Goal: Information Seeking & Learning: Learn about a topic

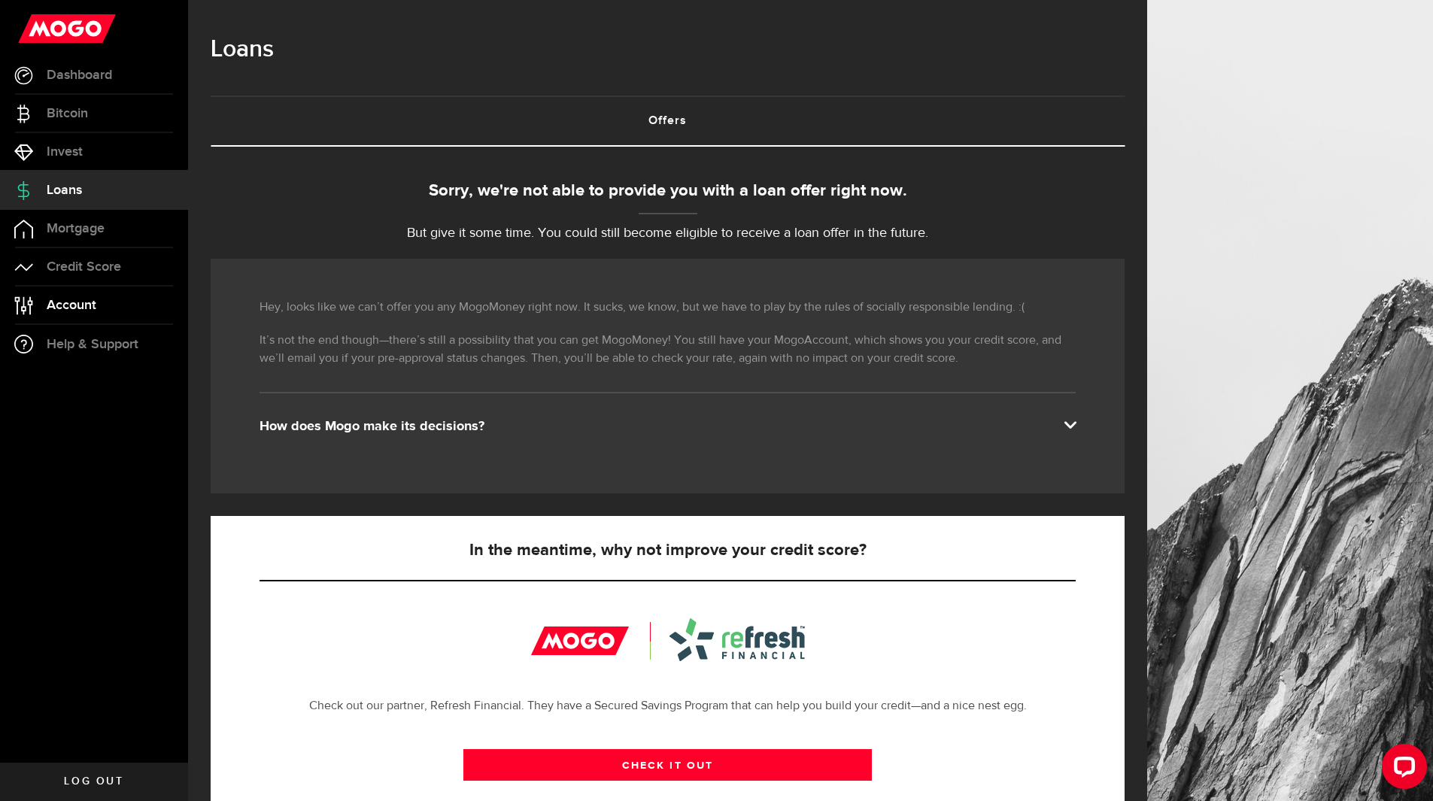
click at [67, 311] on span "Account" at bounding box center [72, 306] width 50 height 14
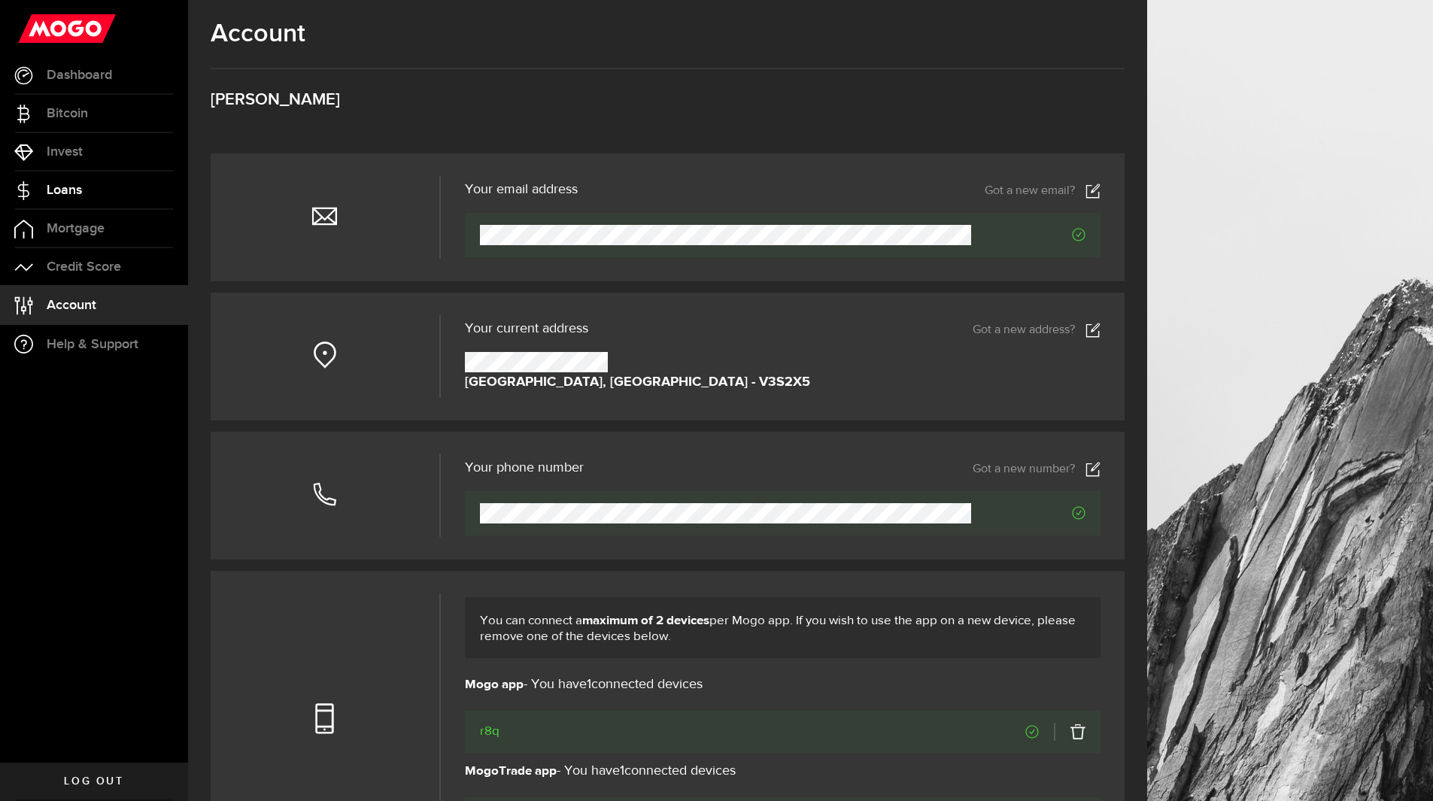
click at [70, 189] on span "Loans" at bounding box center [64, 191] width 35 height 14
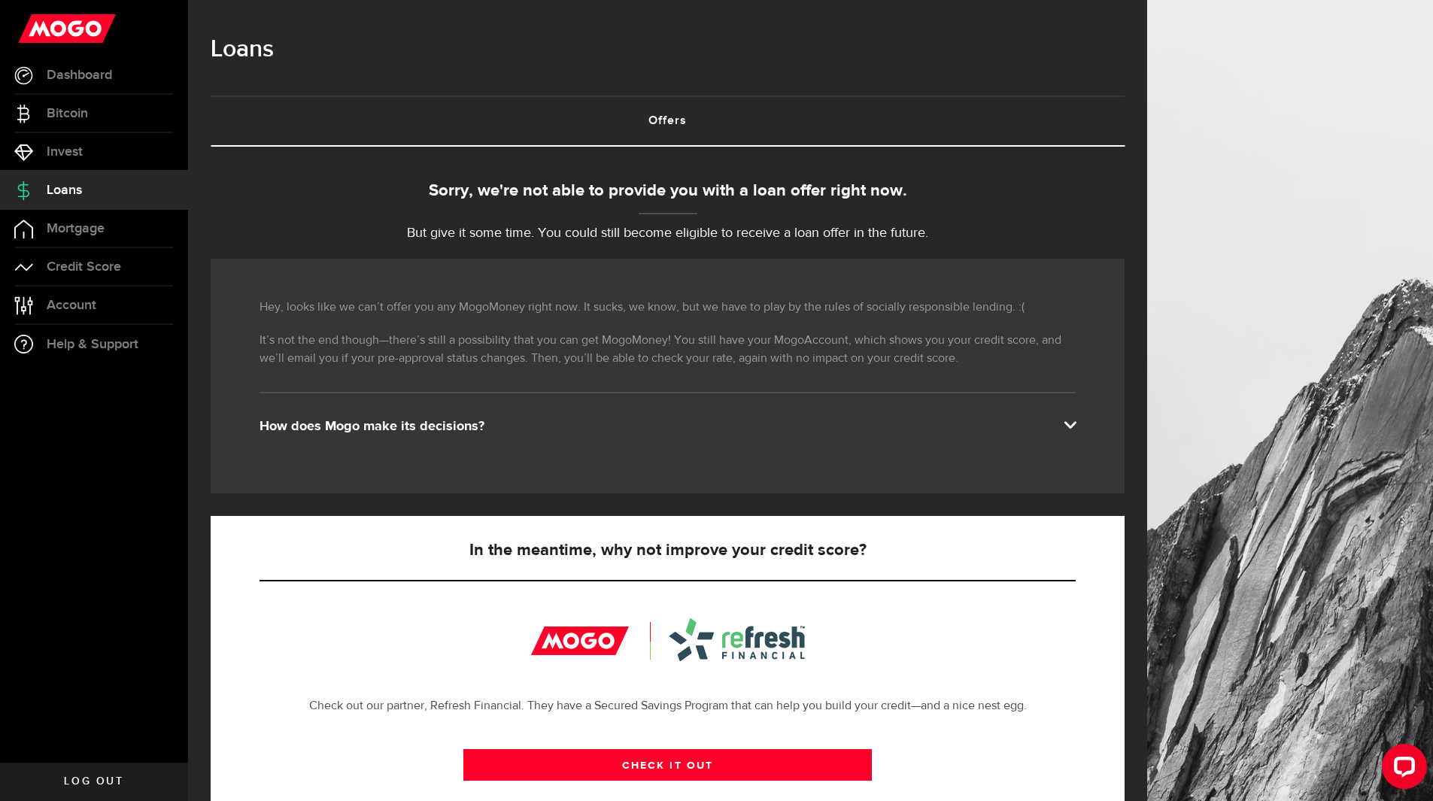
click at [1076, 426] on span at bounding box center [1070, 424] width 12 height 12
click at [69, 78] on span "Dashboard" at bounding box center [79, 75] width 65 height 14
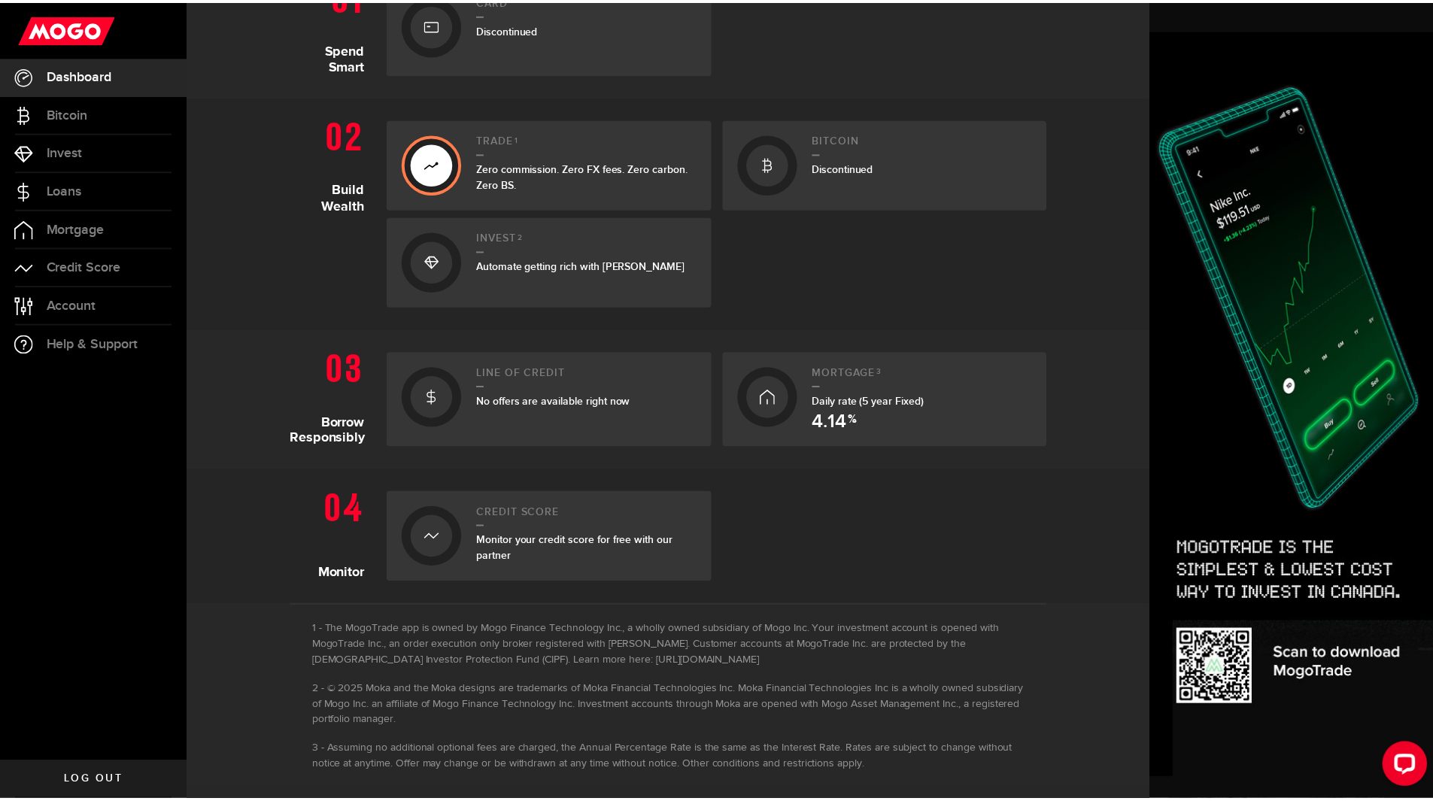
scroll to position [396, 0]
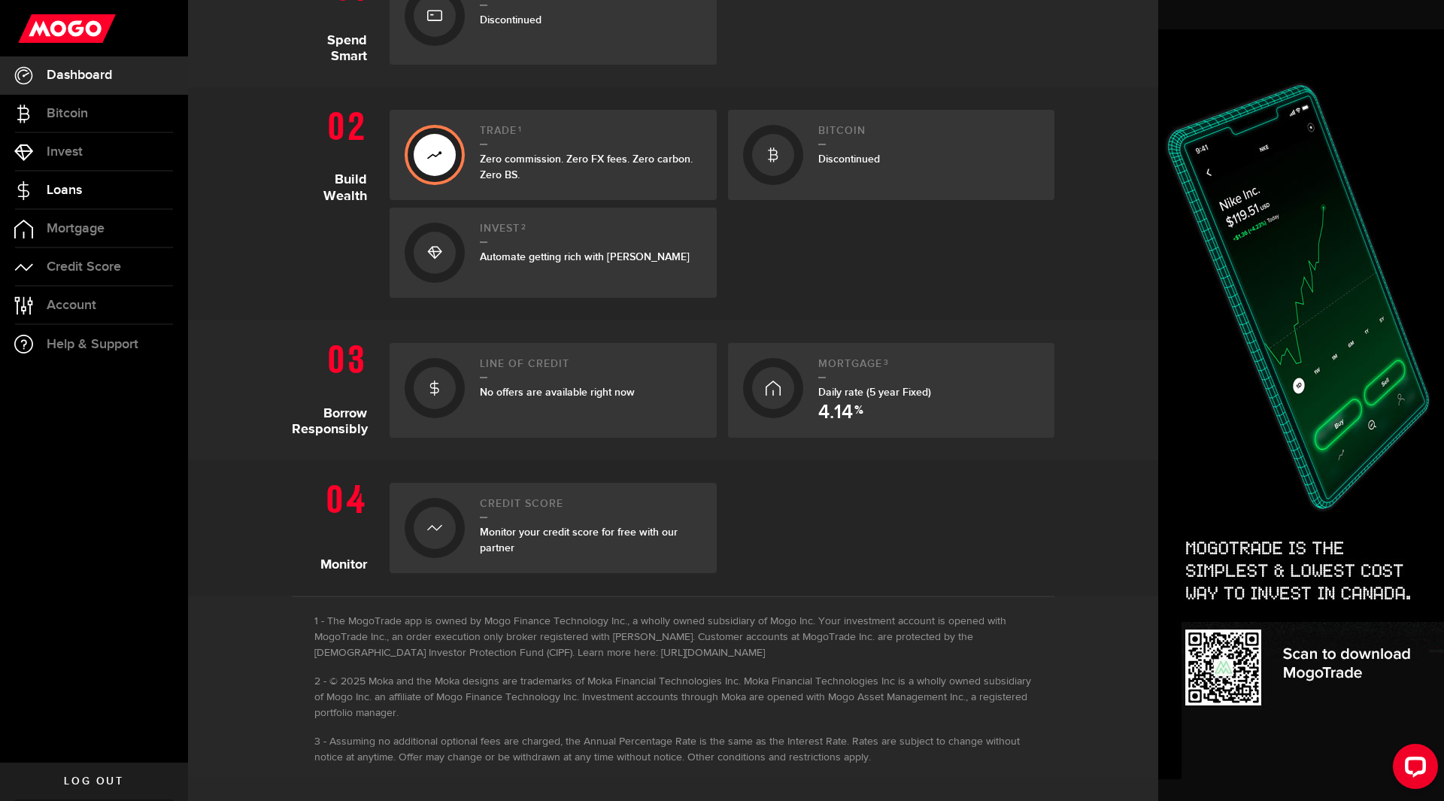
click at [78, 189] on span "Loans" at bounding box center [64, 191] width 35 height 14
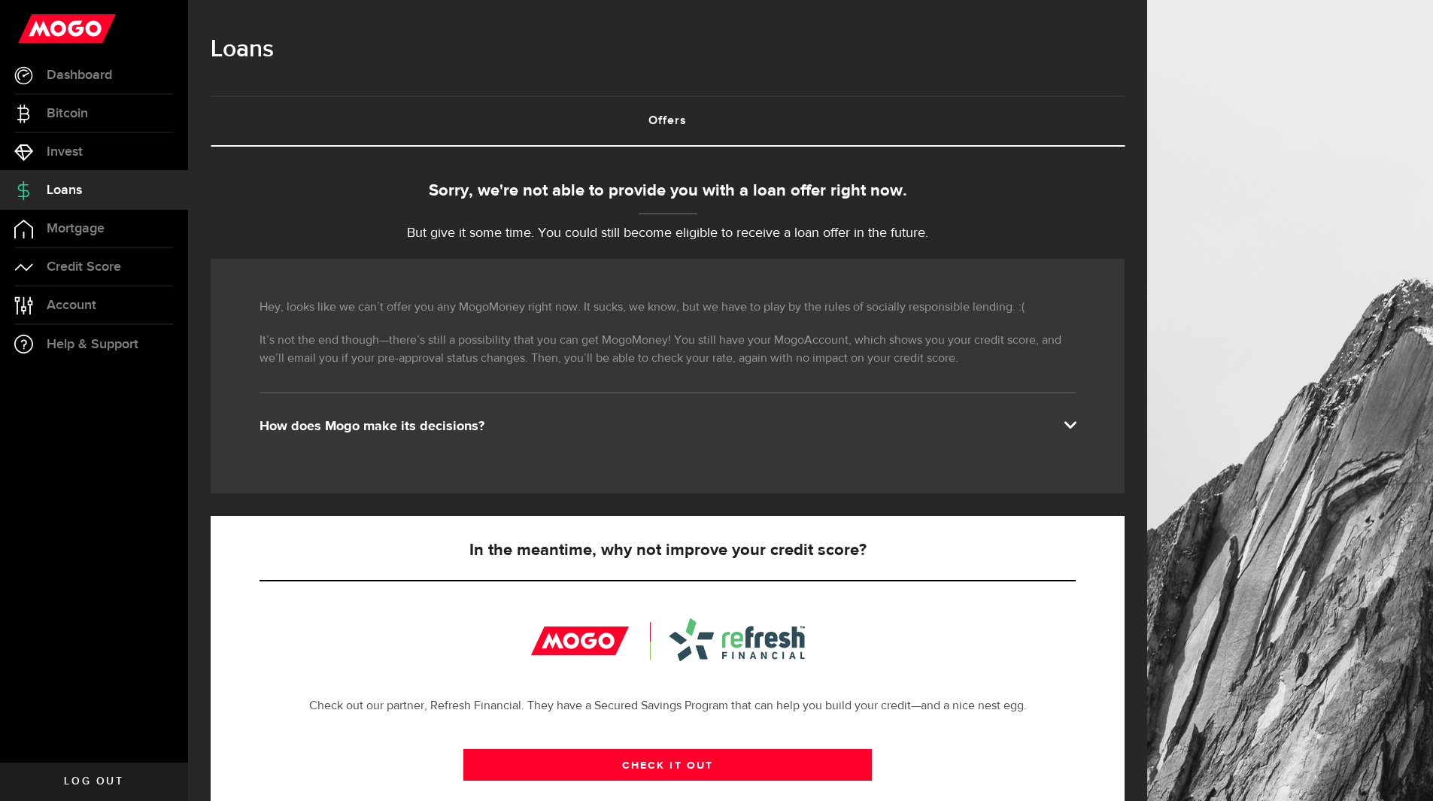
click at [668, 117] on link "Offers (requires attention)" at bounding box center [668, 121] width 914 height 48
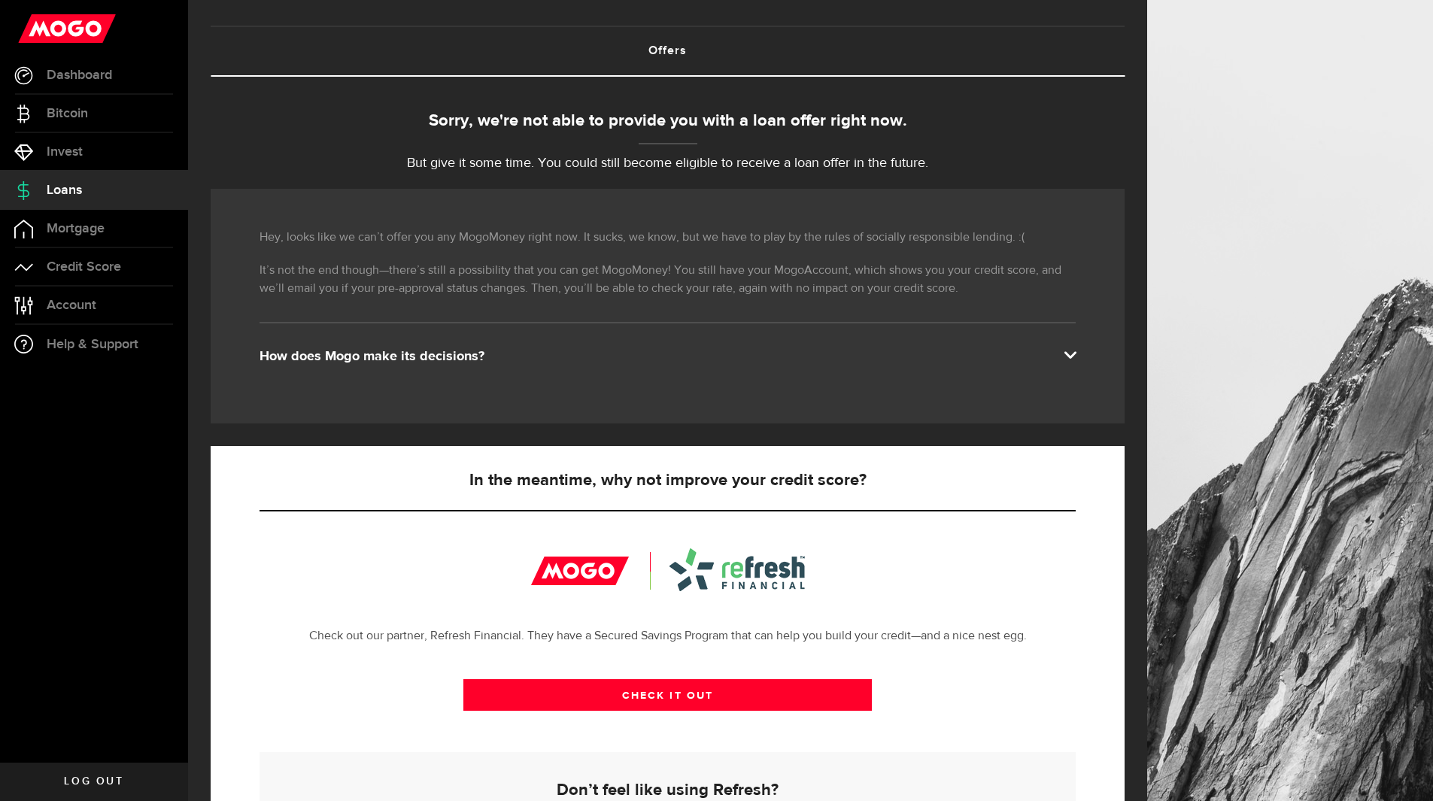
scroll to position [214, 0]
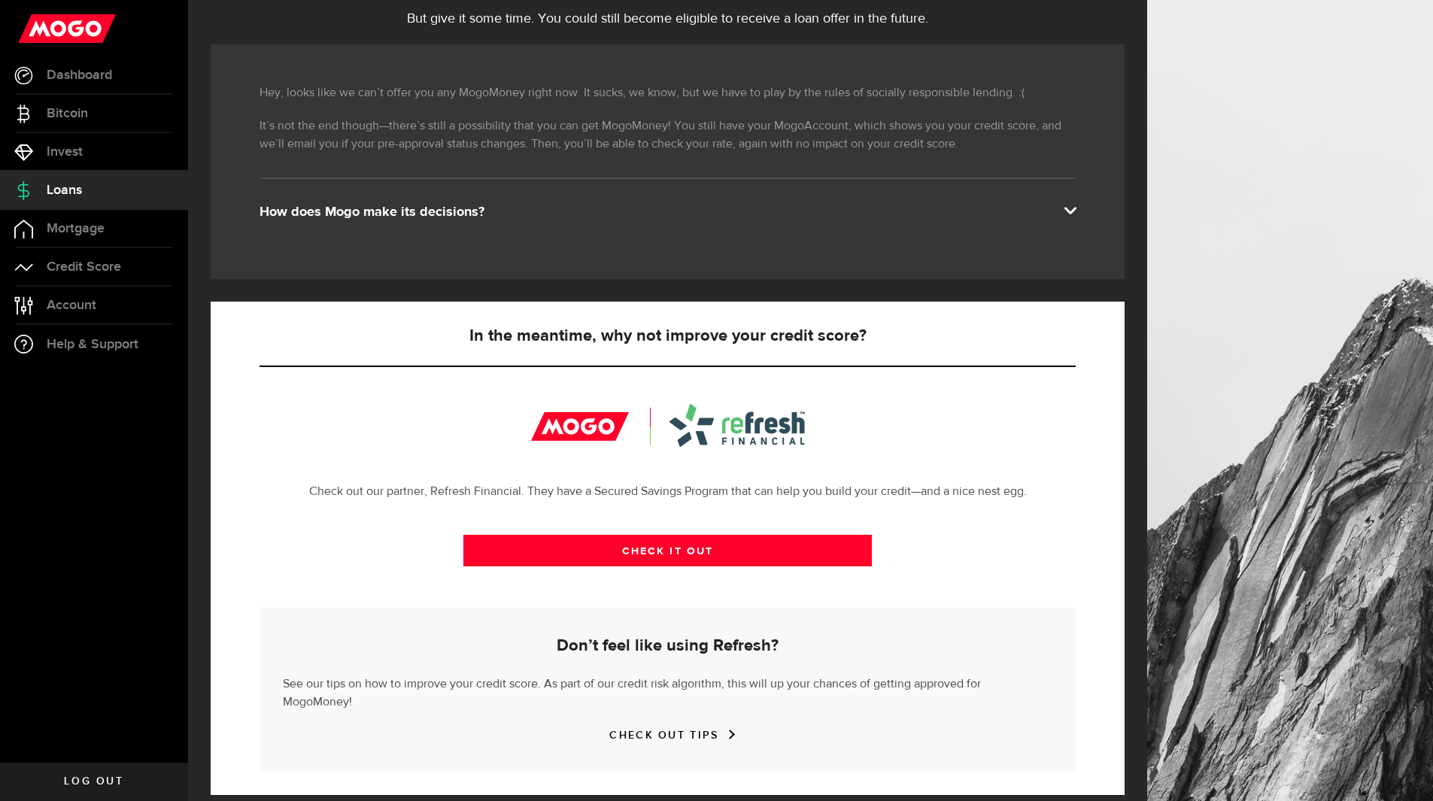
click at [431, 214] on div "How does Mogo make its decisions?" at bounding box center [668, 212] width 816 height 18
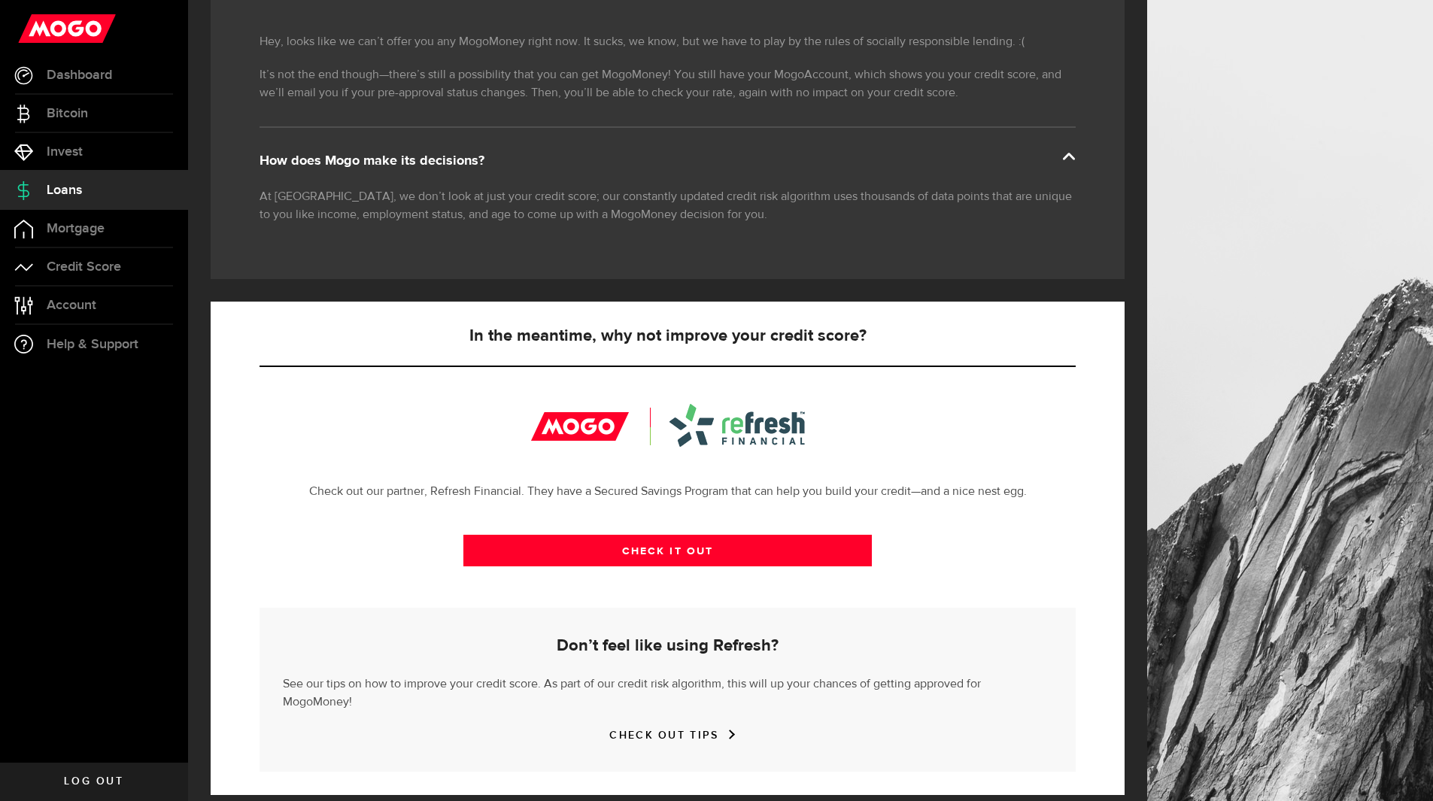
scroll to position [0, 0]
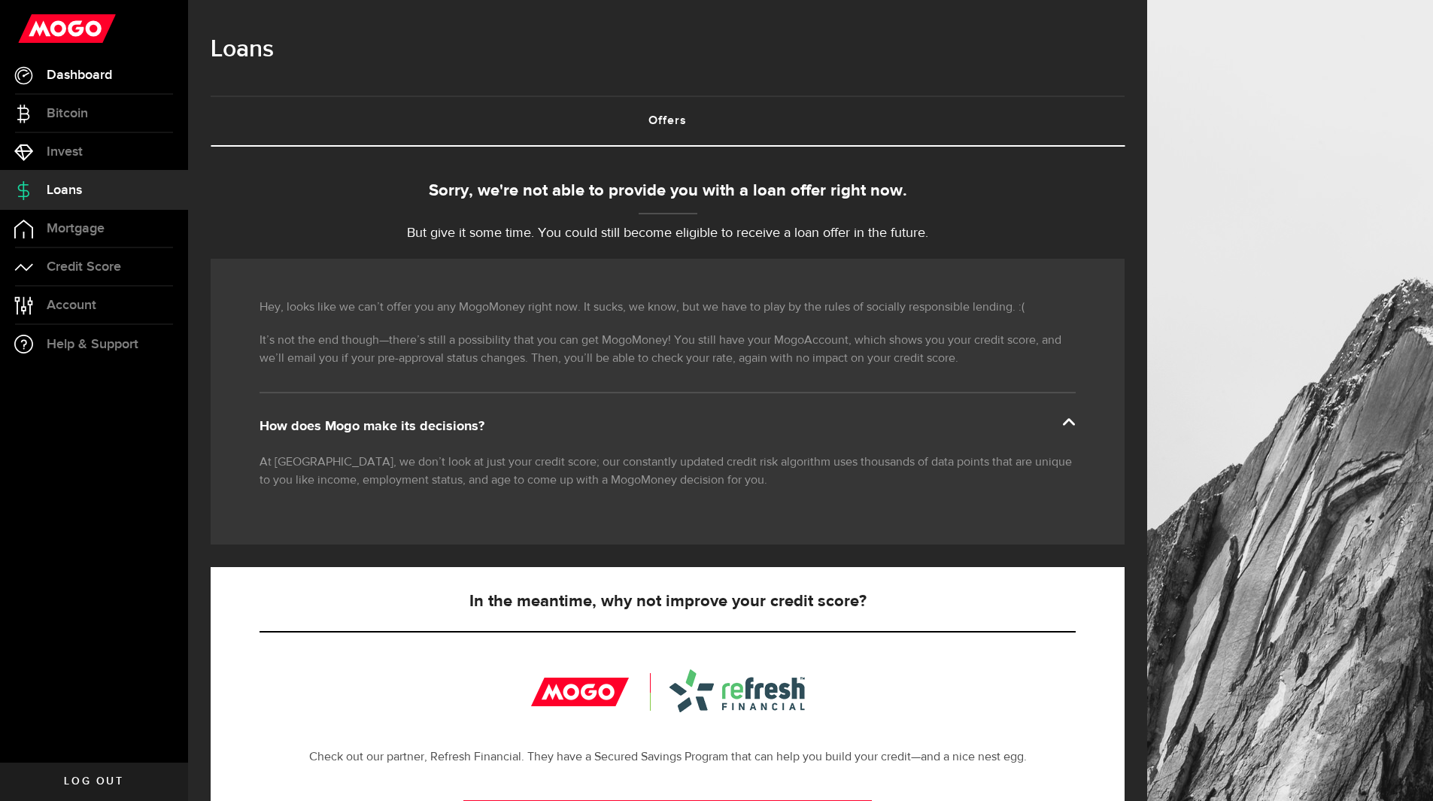
click at [99, 83] on link "Dashboard" at bounding box center [94, 75] width 188 height 38
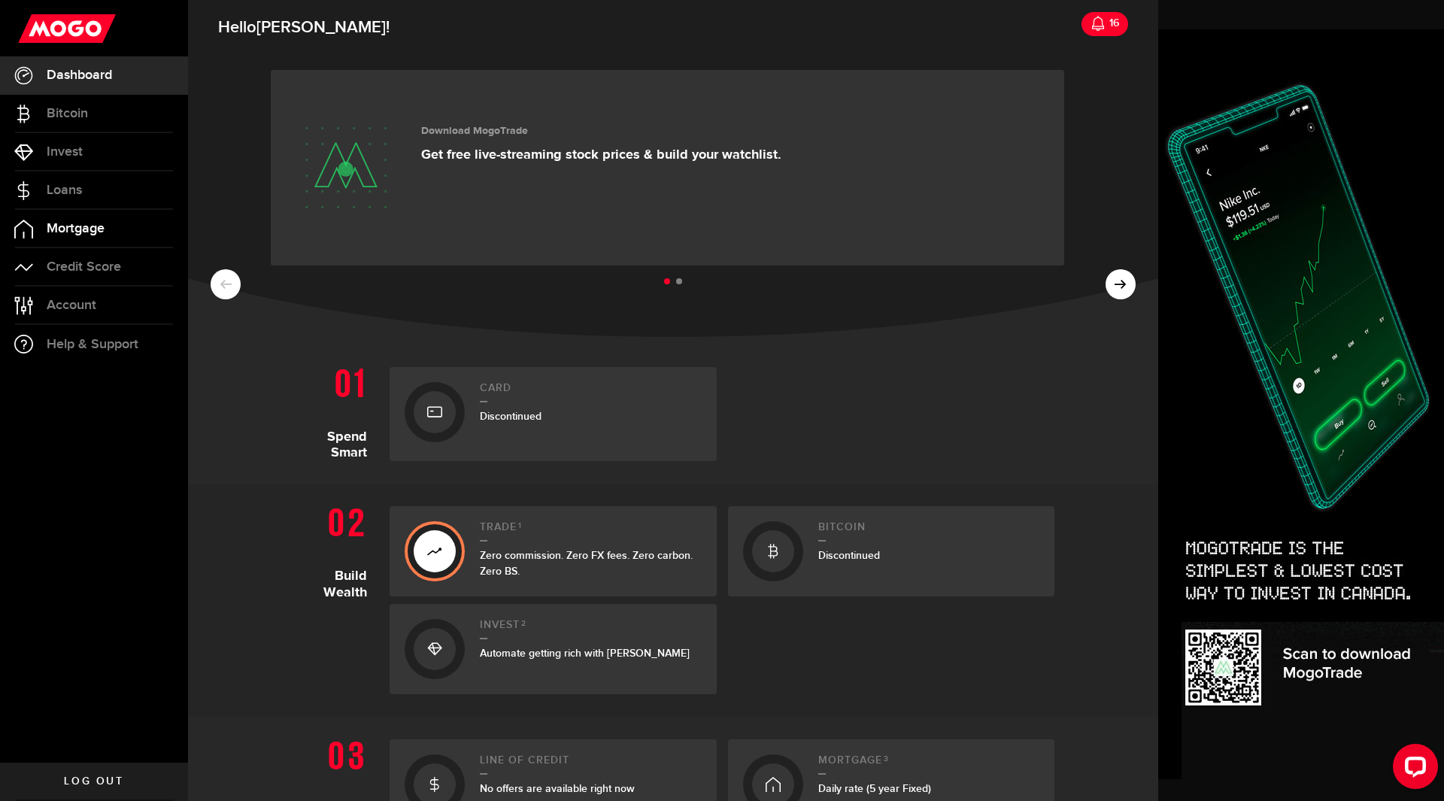
click at [58, 236] on link "Mortgage" at bounding box center [94, 229] width 188 height 38
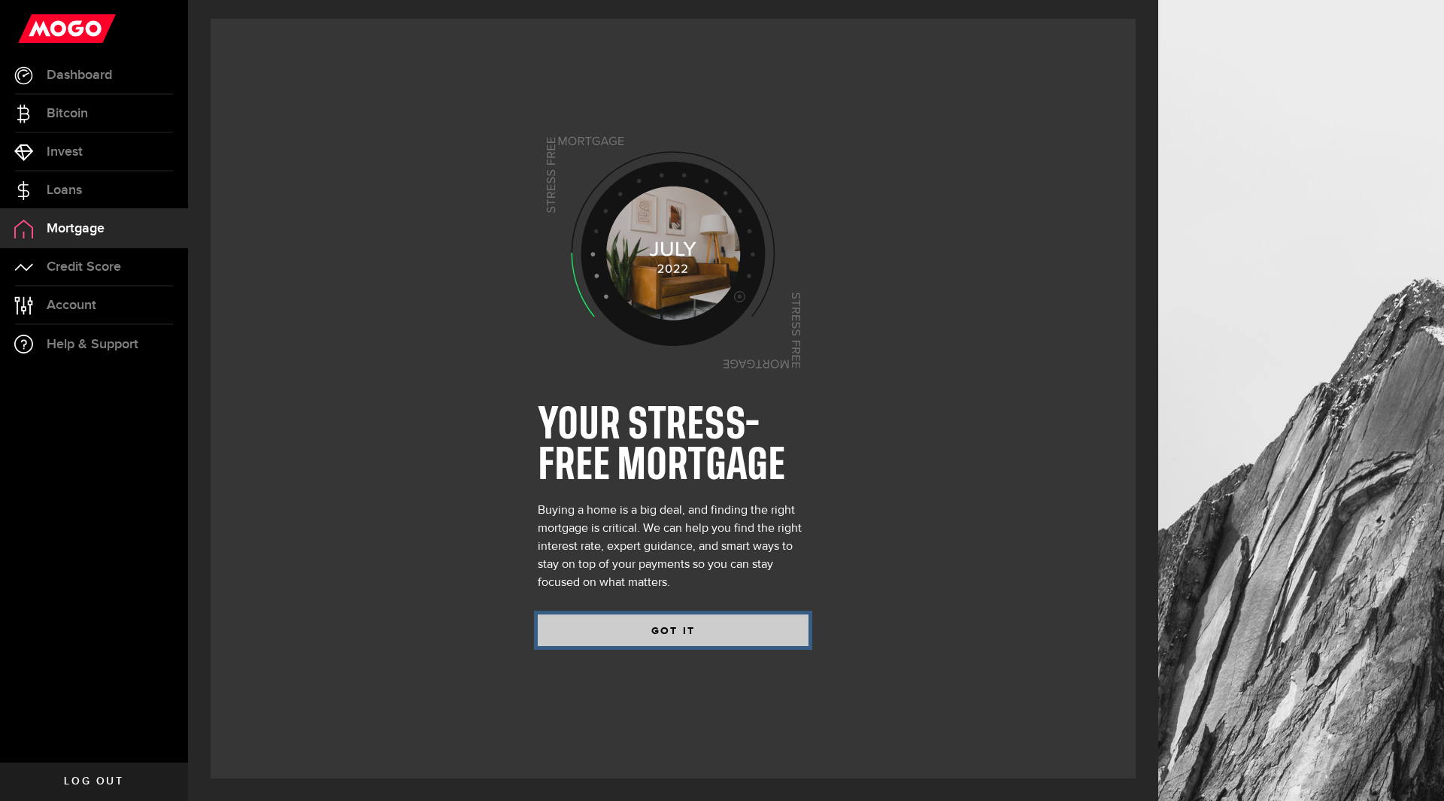
click at [663, 636] on button "GOT IT" at bounding box center [673, 631] width 271 height 32
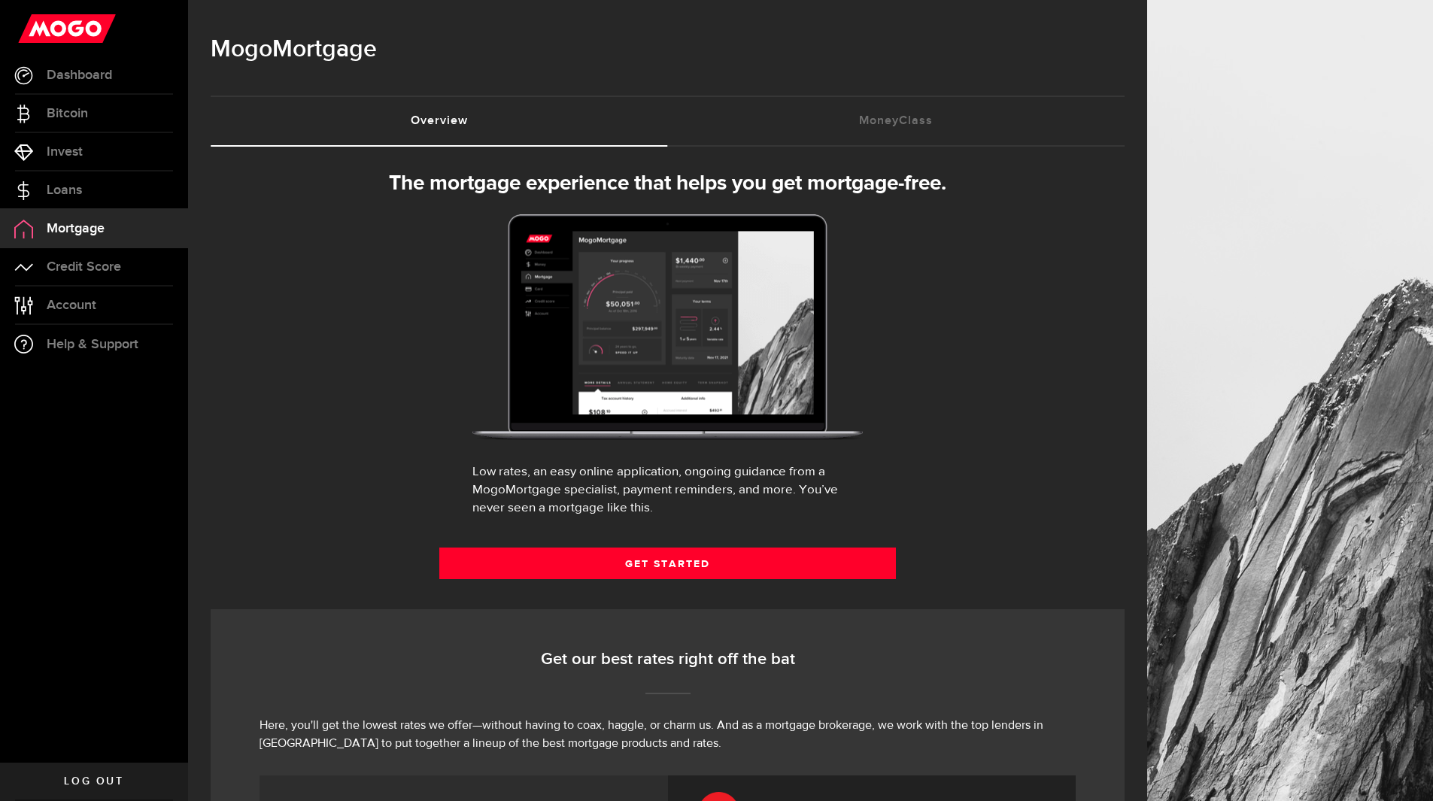
scroll to position [451, 0]
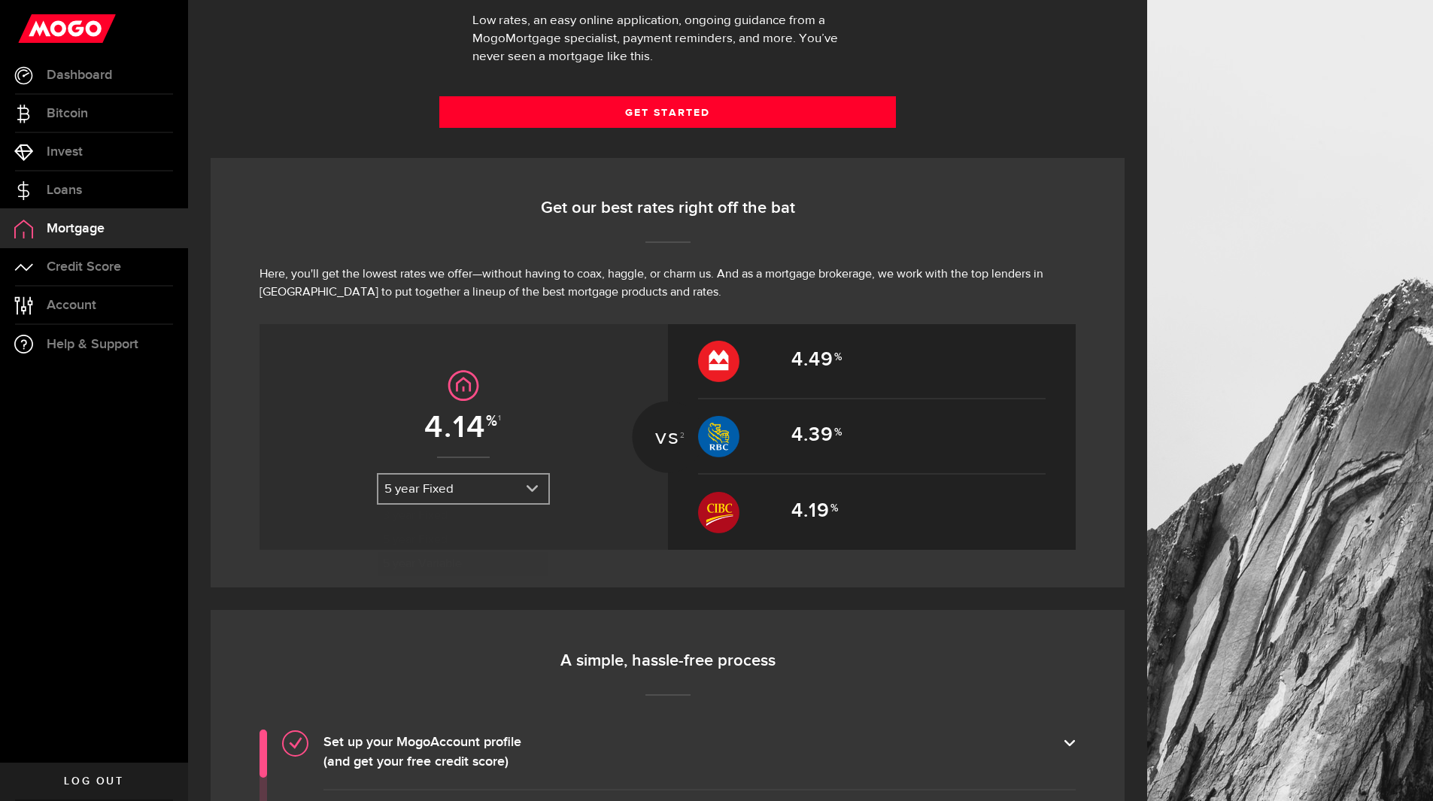
click at [409, 487] on link "expand select" at bounding box center [463, 489] width 170 height 29
click at [418, 512] on li "3 year Fixed" at bounding box center [463, 516] width 170 height 24
select select "3dxRpDJF7y2Q8moQQK0auq"
click at [414, 494] on link "expand select" at bounding box center [463, 489] width 170 height 29
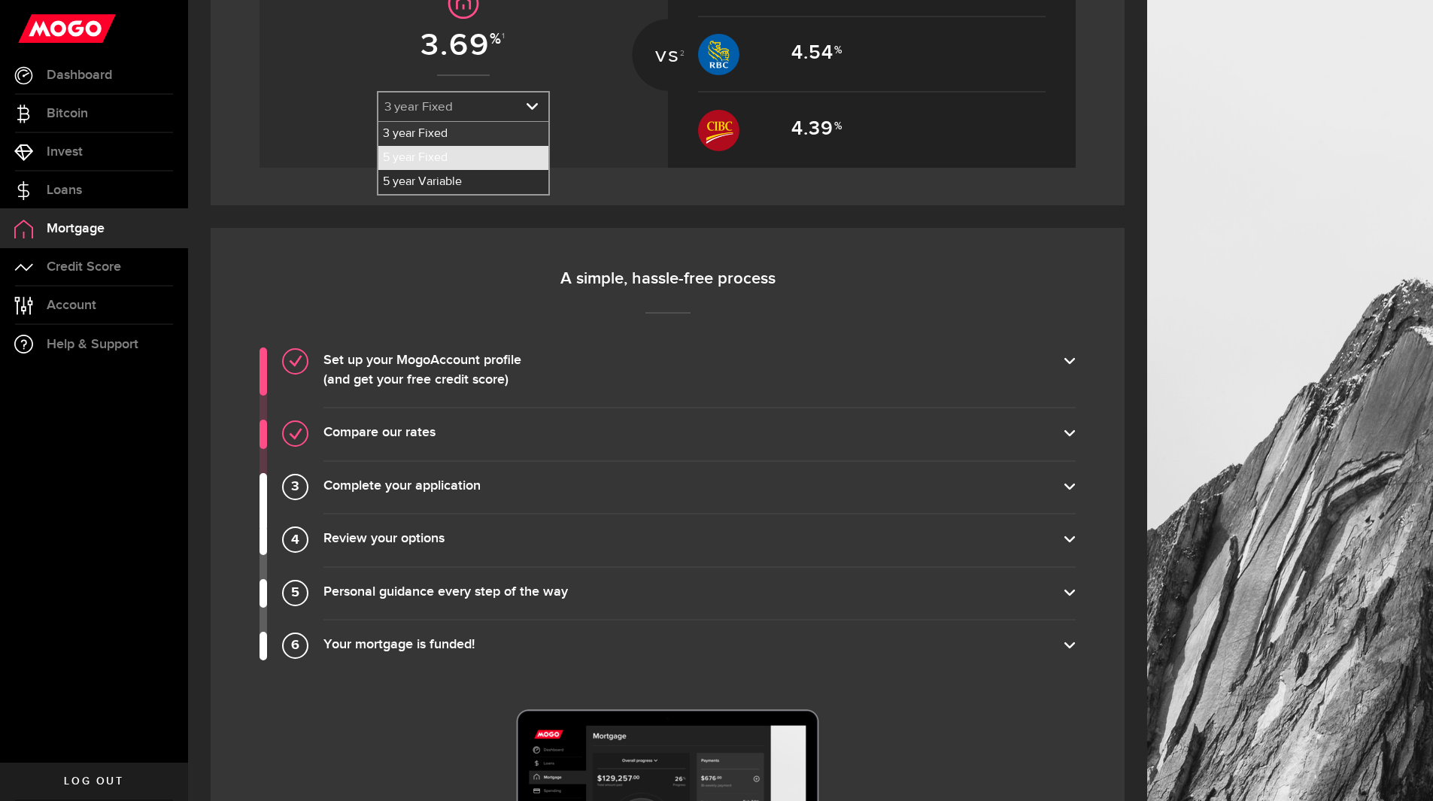
scroll to position [620, 0]
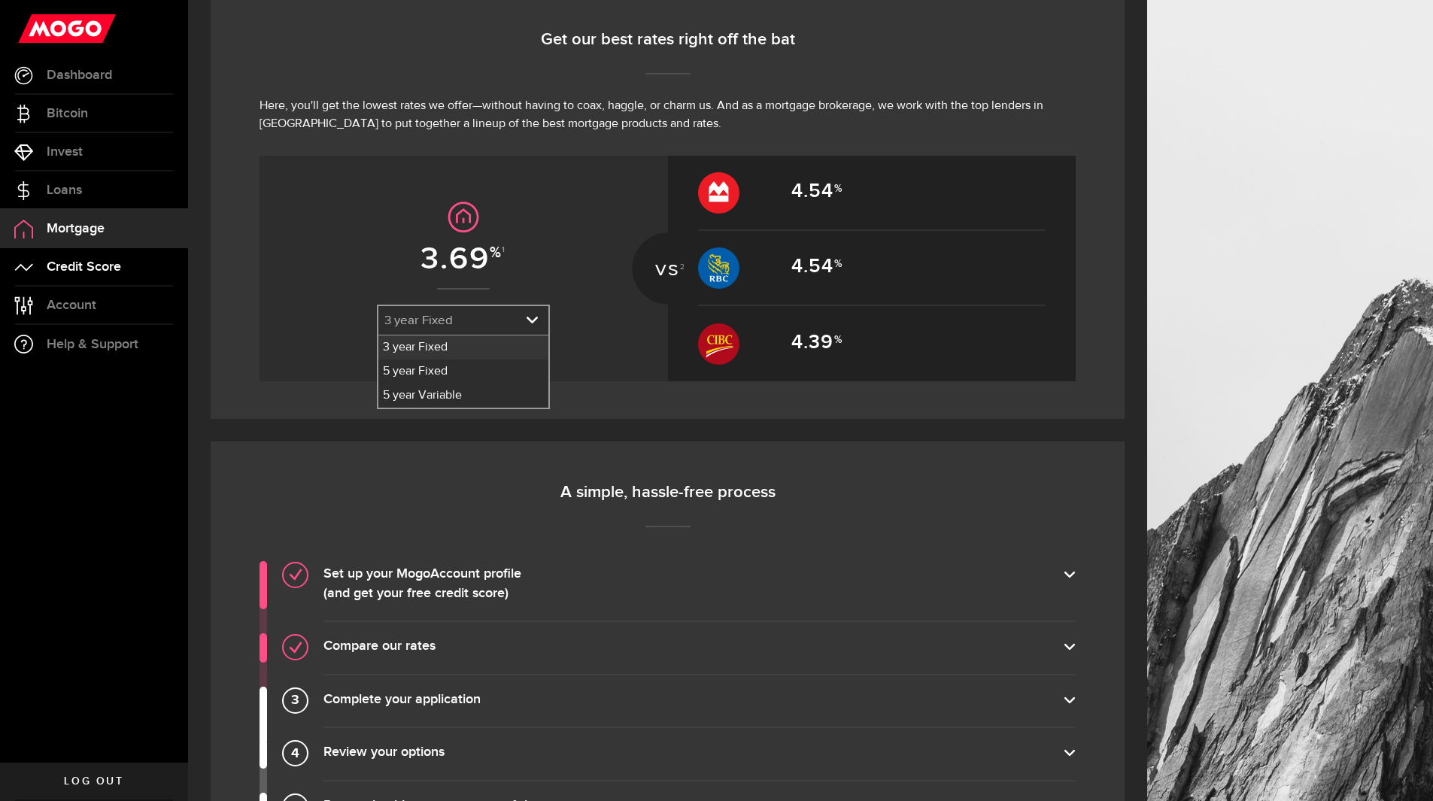
click at [75, 260] on span "Credit Score" at bounding box center [84, 267] width 74 height 14
